Goal: Use online tool/utility: Use online tool/utility

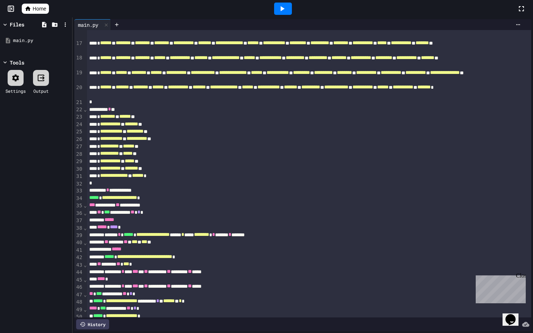
scroll to position [241, 0]
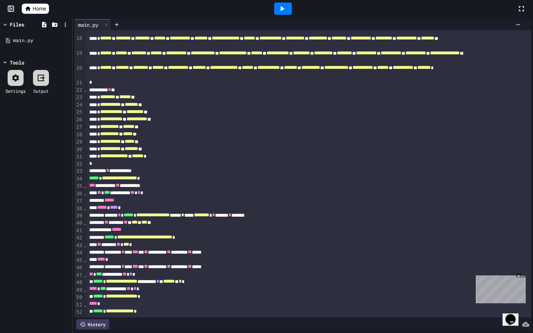
click at [288, 9] on div at bounding box center [283, 9] width 18 height 12
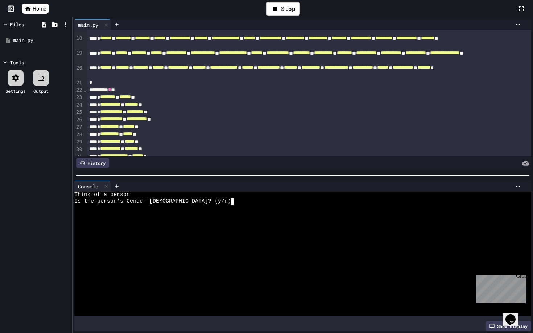
click at [187, 201] on textarea "Terminal input" at bounding box center [186, 201] width 3 height 7
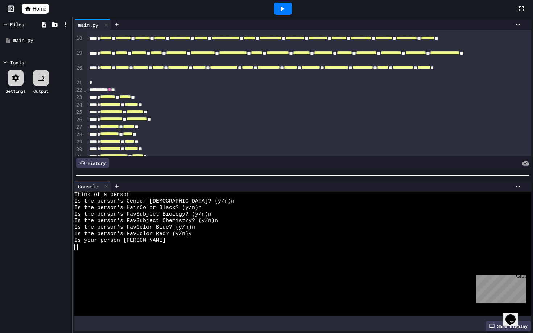
click at [289, 14] on div at bounding box center [283, 9] width 18 height 12
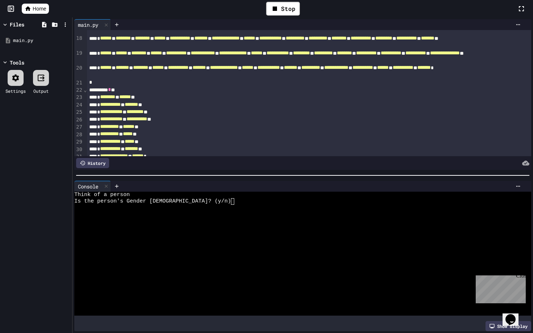
click at [188, 199] on div "Is the person's Gender [DEMOGRAPHIC_DATA]? (y/n)" at bounding box center [299, 201] width 450 height 7
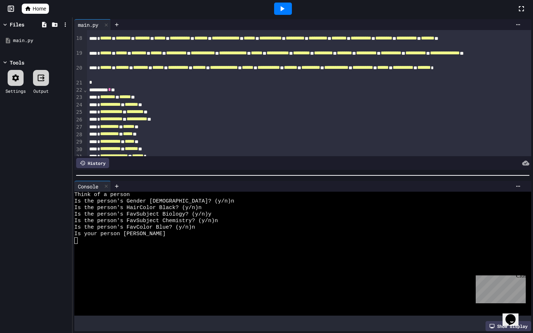
click at [288, 17] on div at bounding box center [282, 9] width 25 height 20
click at [285, 12] on icon at bounding box center [282, 8] width 9 height 9
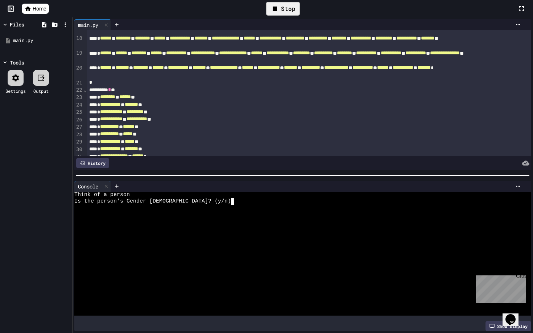
click at [188, 204] on div "Is the person's Gender [DEMOGRAPHIC_DATA]? (y/n)" at bounding box center [299, 201] width 450 height 7
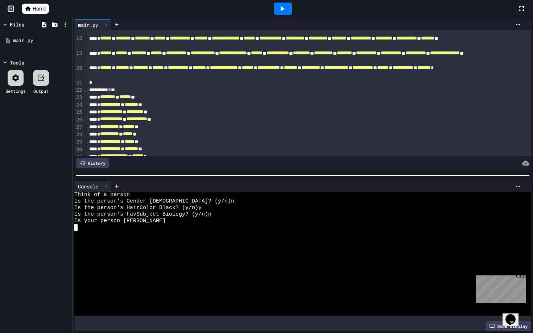
click at [288, 9] on div at bounding box center [283, 9] width 18 height 12
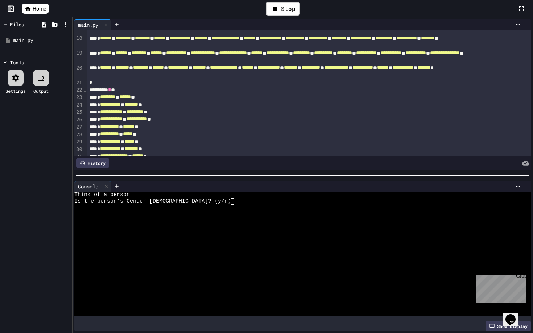
click at [190, 201] on div "Is the person's Gender [DEMOGRAPHIC_DATA]? (y/n)" at bounding box center [299, 201] width 450 height 7
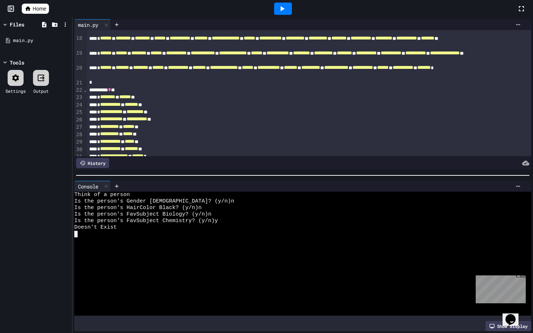
click at [277, 8] on div at bounding box center [283, 9] width 18 height 12
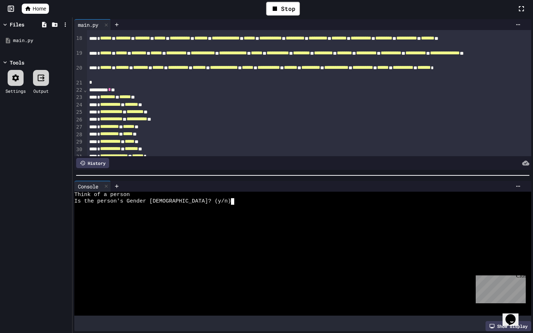
click at [189, 200] on div "Is the person's Gender [DEMOGRAPHIC_DATA]? (y/n)" at bounding box center [299, 201] width 450 height 7
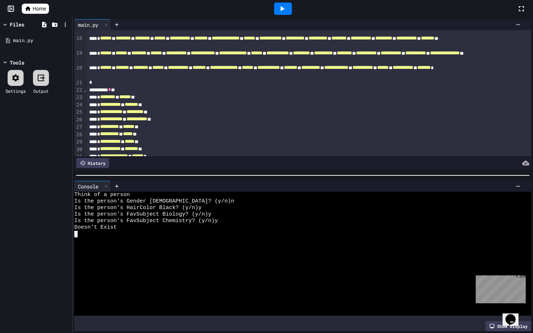
click at [280, 13] on div at bounding box center [283, 9] width 18 height 12
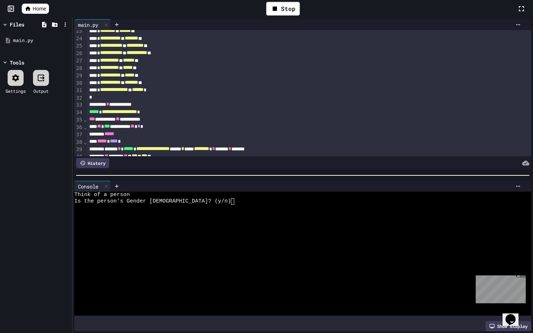
scroll to position [303, 0]
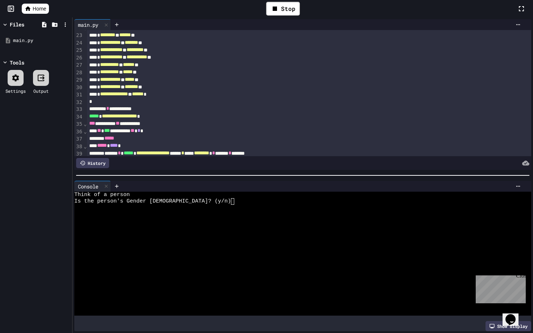
click at [187, 203] on textarea "Terminal input" at bounding box center [186, 201] width 3 height 7
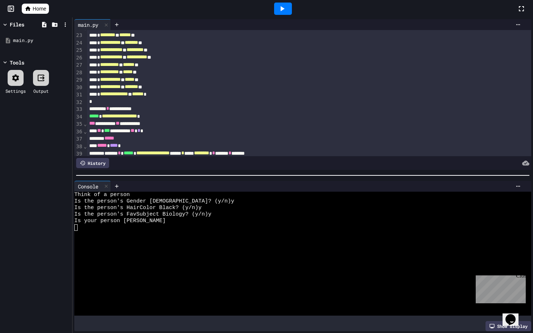
click at [279, 16] on div at bounding box center [282, 9] width 25 height 20
click at [279, 8] on icon at bounding box center [282, 8] width 9 height 9
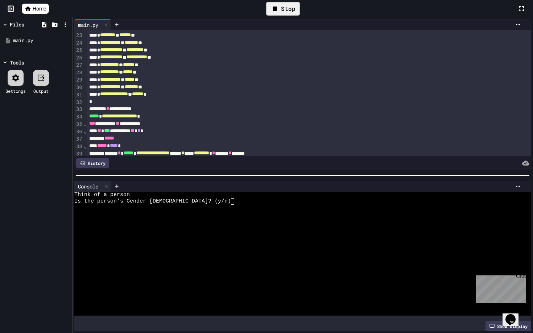
click at [189, 202] on div "Is the person's Gender [DEMOGRAPHIC_DATA]? (y/n)" at bounding box center [299, 201] width 450 height 7
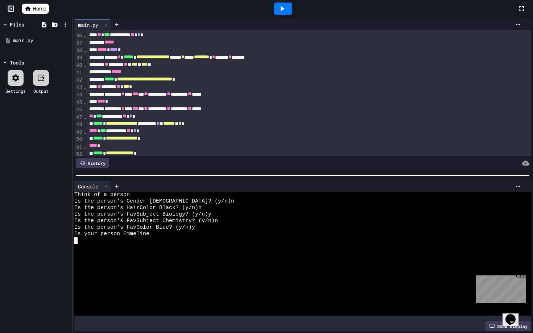
scroll to position [403, 0]
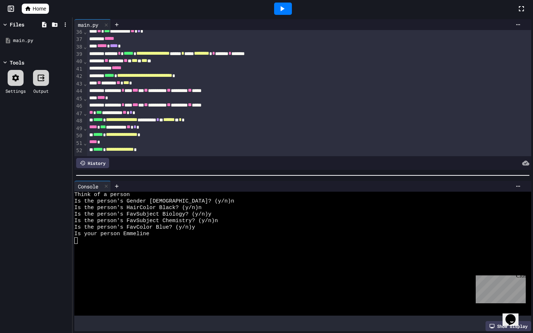
click at [285, 9] on icon at bounding box center [282, 8] width 9 height 9
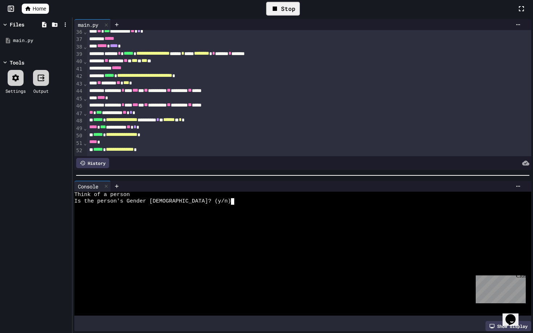
click at [184, 205] on div at bounding box center [299, 208] width 450 height 7
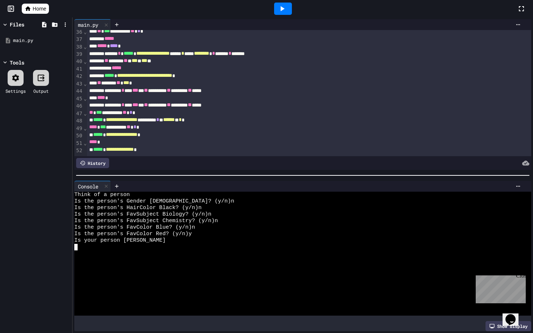
click at [284, 10] on icon at bounding box center [282, 8] width 9 height 9
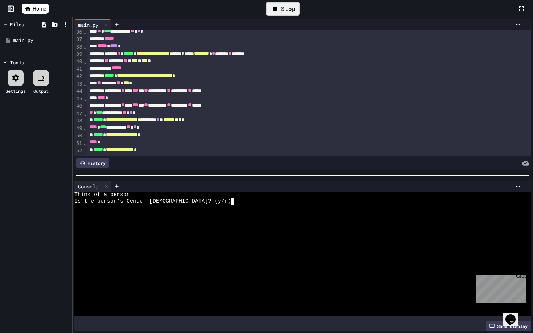
click at [187, 198] on textarea "Terminal input" at bounding box center [186, 201] width 3 height 7
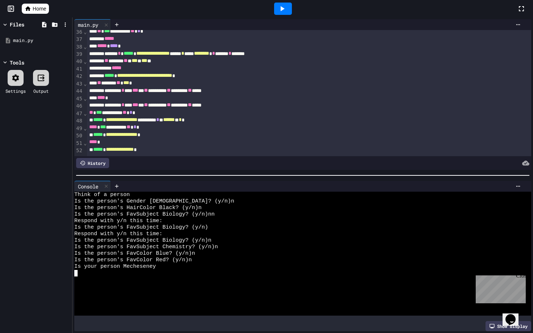
click at [277, 6] on div at bounding box center [283, 9] width 18 height 12
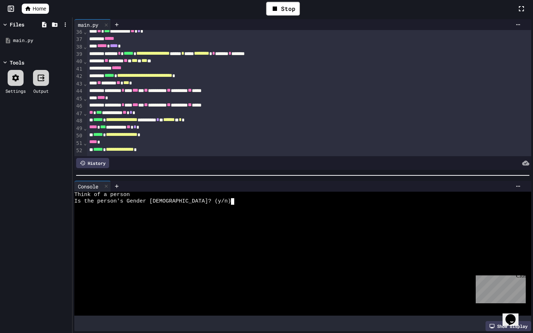
click at [188, 199] on textarea "Terminal input" at bounding box center [186, 201] width 3 height 7
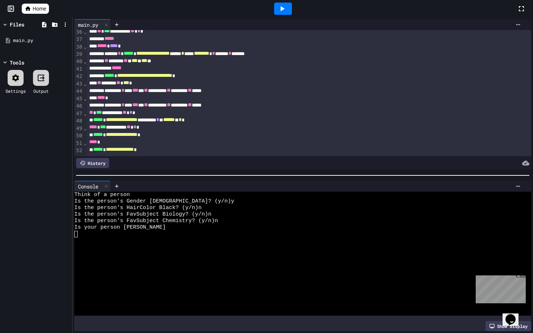
click at [278, 15] on div at bounding box center [282, 9] width 25 height 20
click at [286, 4] on icon at bounding box center [282, 8] width 9 height 9
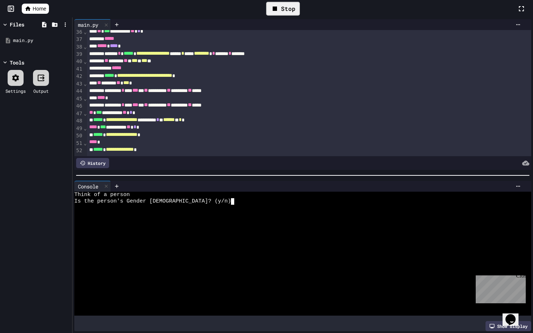
click at [188, 201] on textarea "Terminal input" at bounding box center [186, 201] width 3 height 7
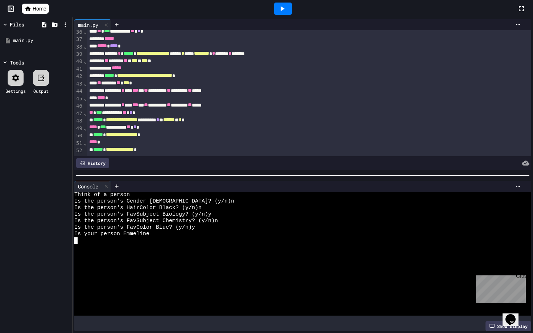
scroll to position [0, 0]
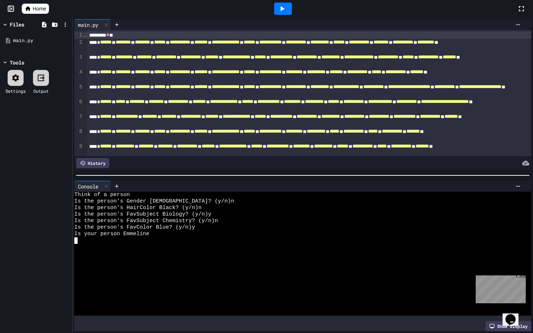
click at [288, 13] on div at bounding box center [283, 9] width 18 height 12
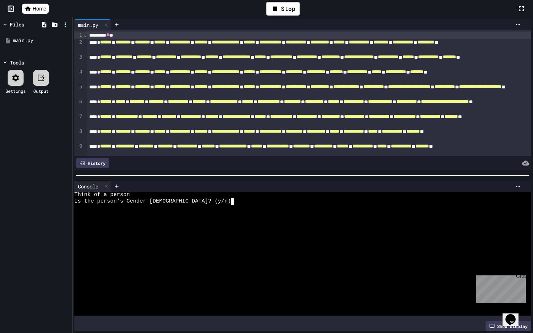
click at [187, 199] on textarea "Terminal input" at bounding box center [186, 201] width 3 height 7
